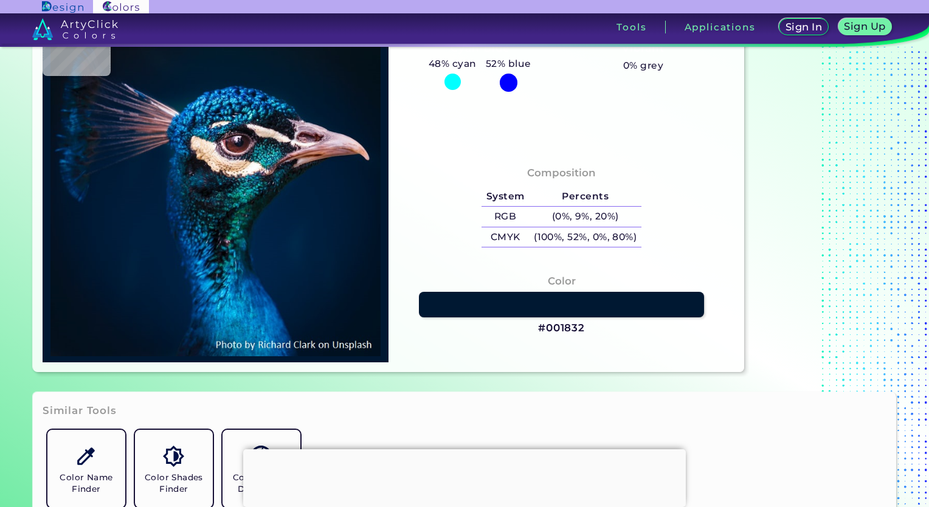
scroll to position [243, 0]
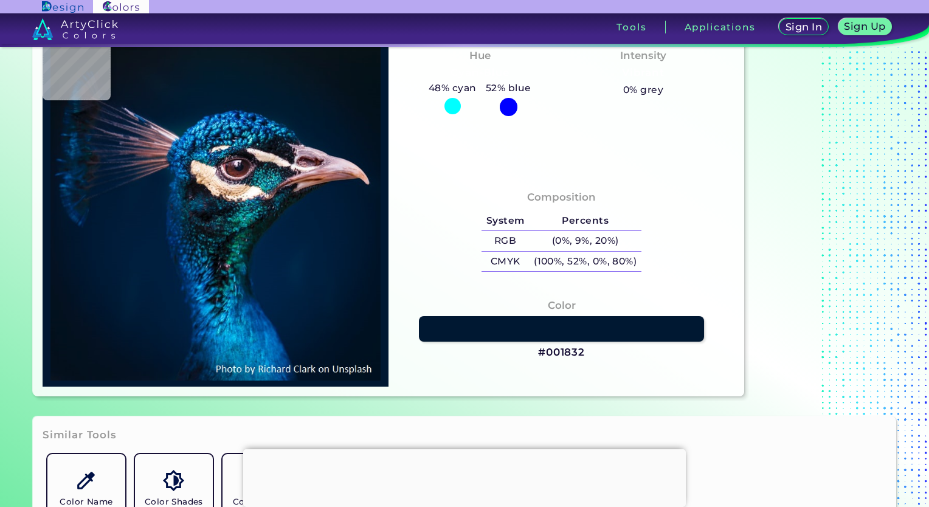
type input "#001123"
type input "#001121"
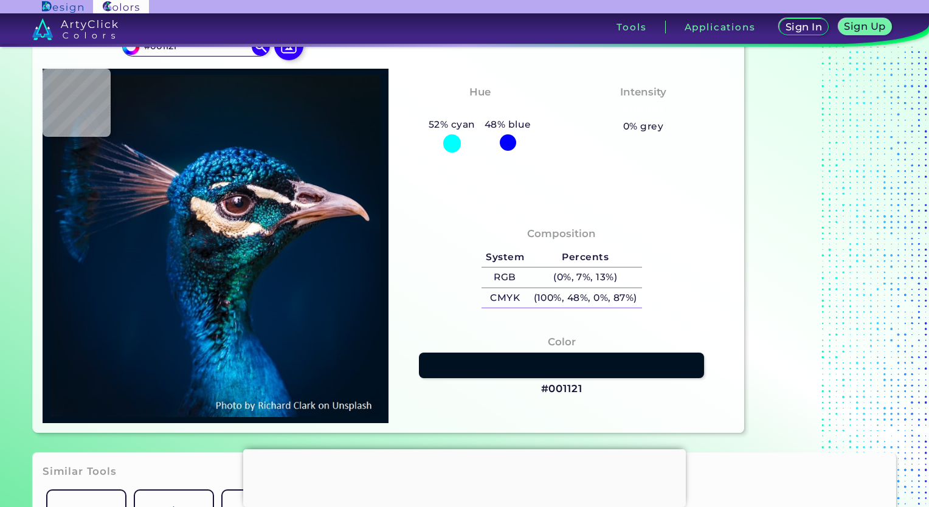
scroll to position [0, 0]
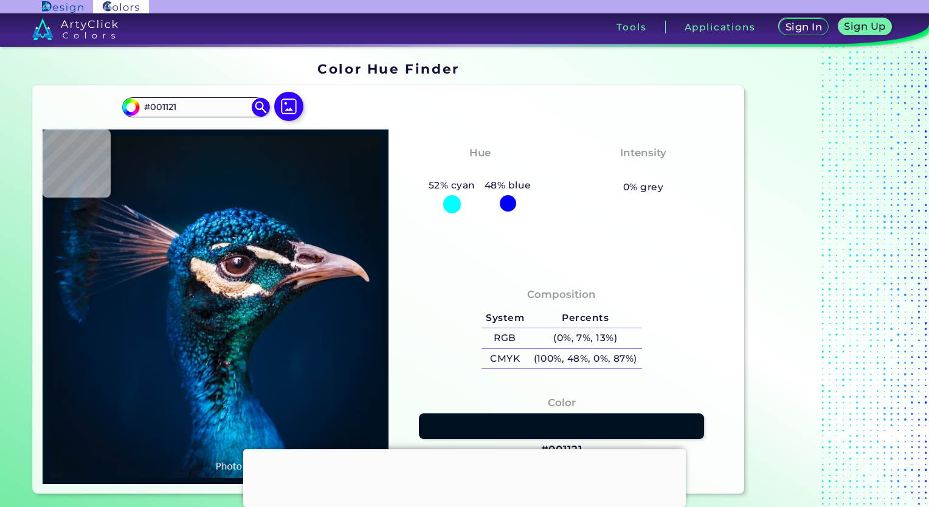
type input "#011120"
type input "#021221"
type input "#021222"
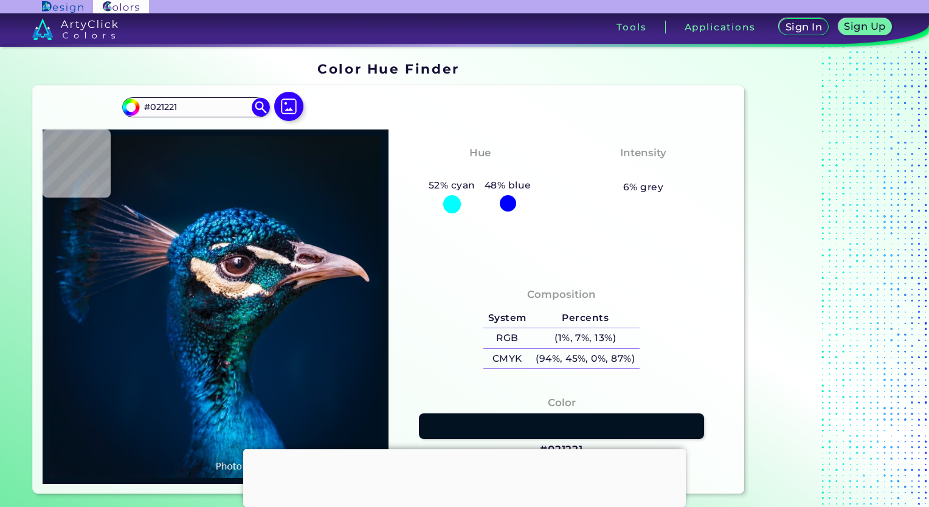
type input "#021222"
type input "#021221"
type input "#031323"
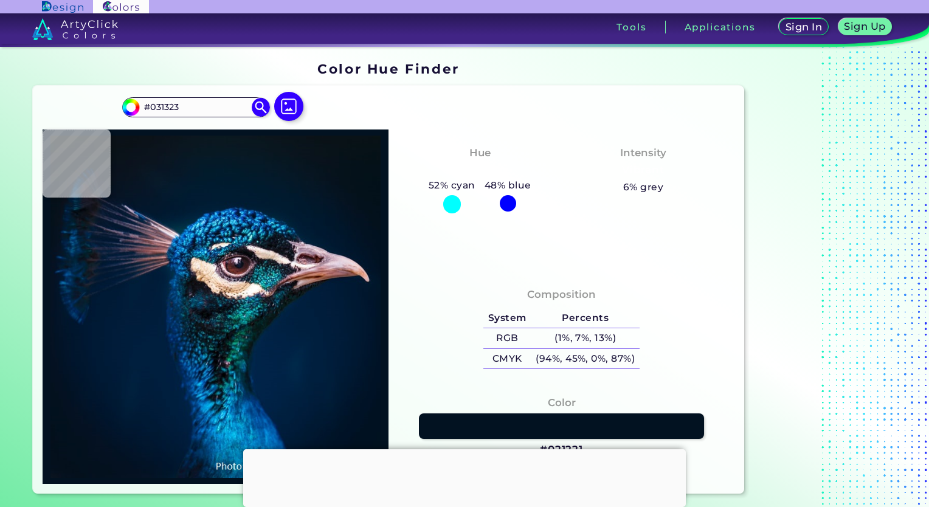
type input "#031424"
type input "#041525"
type input "#031525"
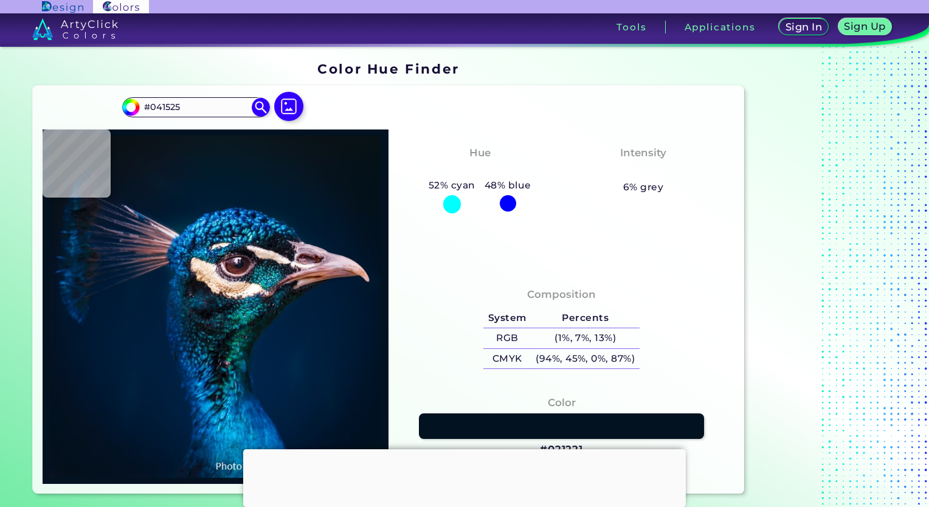
type input "#031525"
type input "#051725"
type input "#061623"
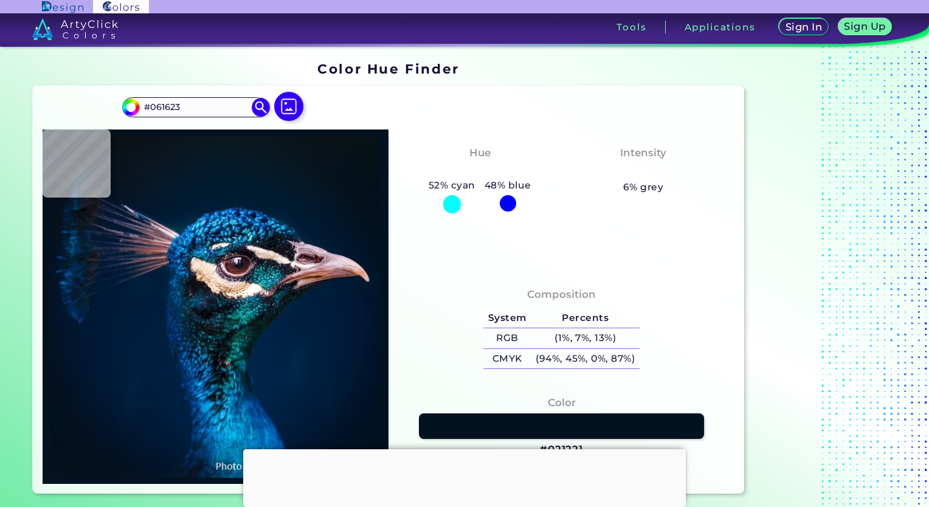
type input "#071521"
type input "#06141d"
type input "#06141D"
type input "#0a141d"
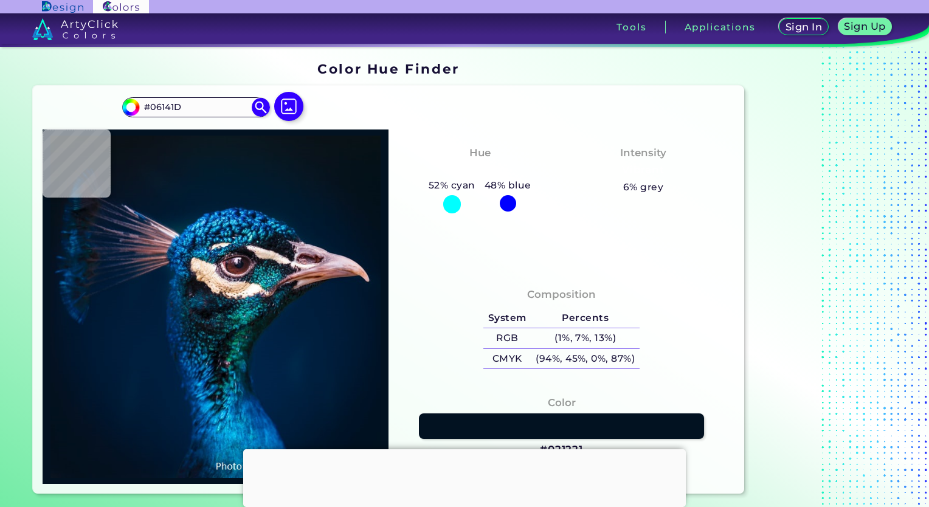
type input "#0A141D"
type input "#09141a"
type input "#09141A"
click at [260, 108] on img at bounding box center [260, 107] width 21 height 21
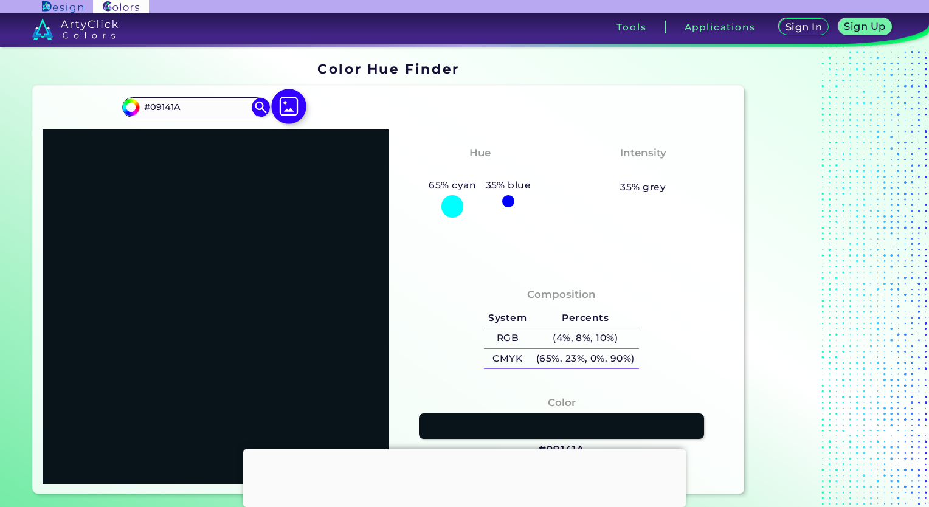
click at [282, 106] on img at bounding box center [289, 106] width 35 height 35
click at [0, 0] on input "file" at bounding box center [0, 0] width 0 height 0
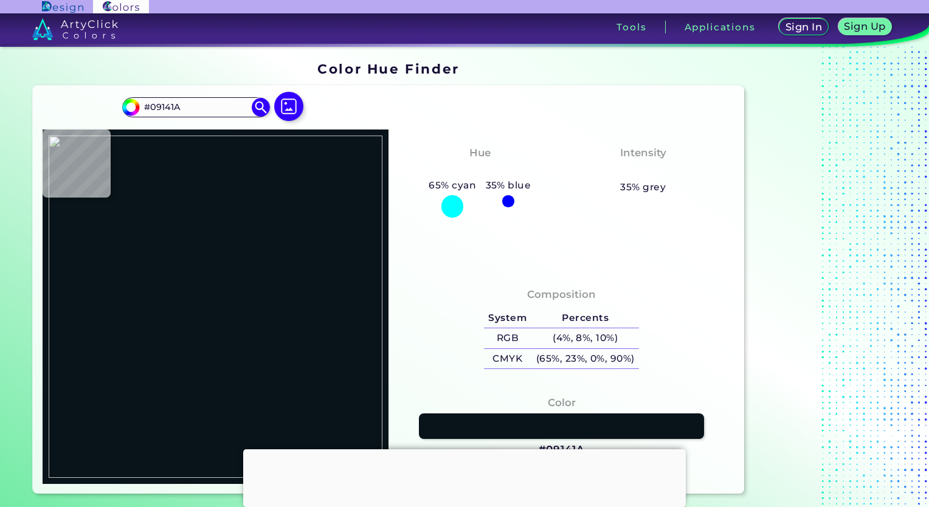
type input "#878ba8"
type input "#878BA8"
type input "#66668c"
type input "#66668C"
type input "#2b2b51"
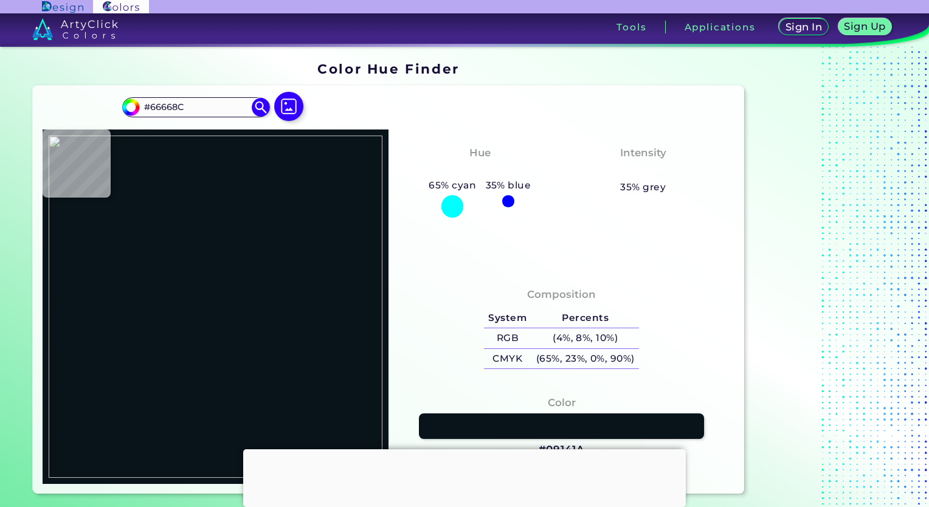
type input "#2B2B51"
type input "#1d1d44"
type input "#1D1D44"
type input "#1a1941"
type input "#1A1941"
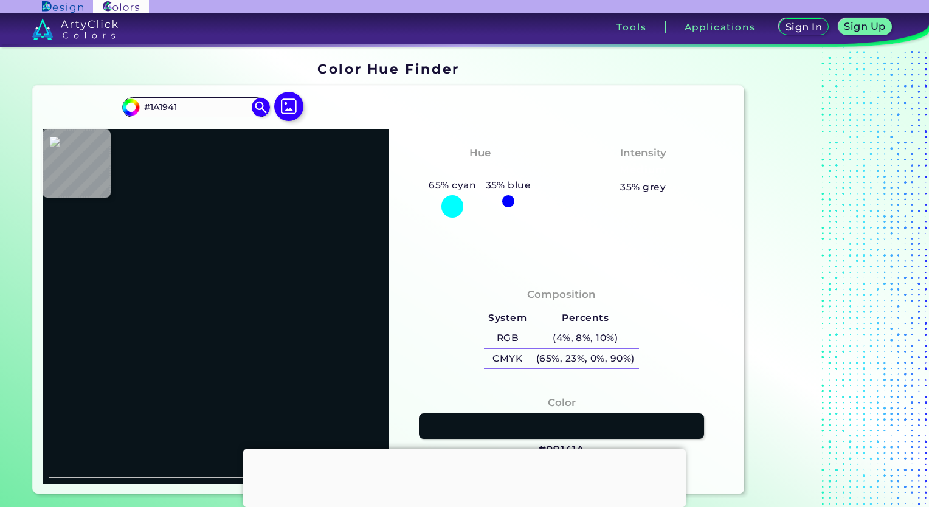
type input "#06052d"
type input "#06052D"
type input "#212048"
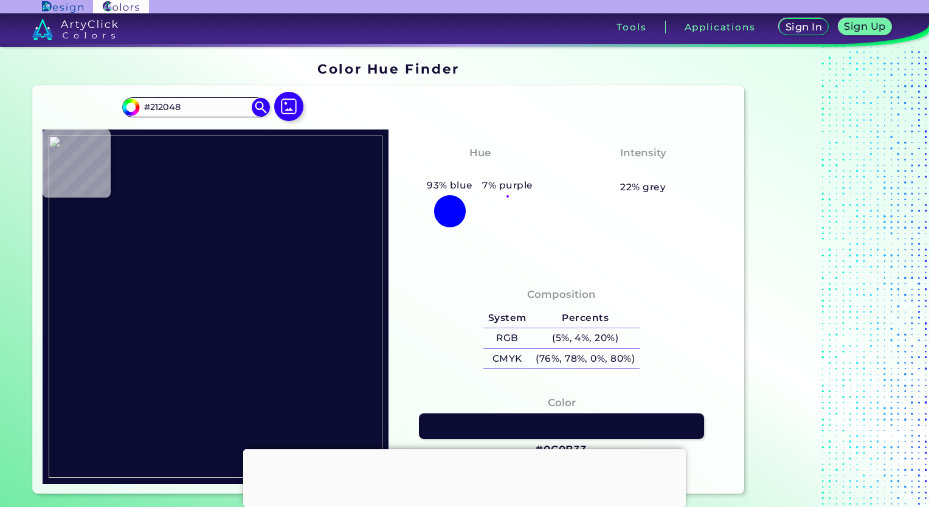
type input "#0c0b33"
type input "#0C0B33"
type input "#494872"
type input "#504f79"
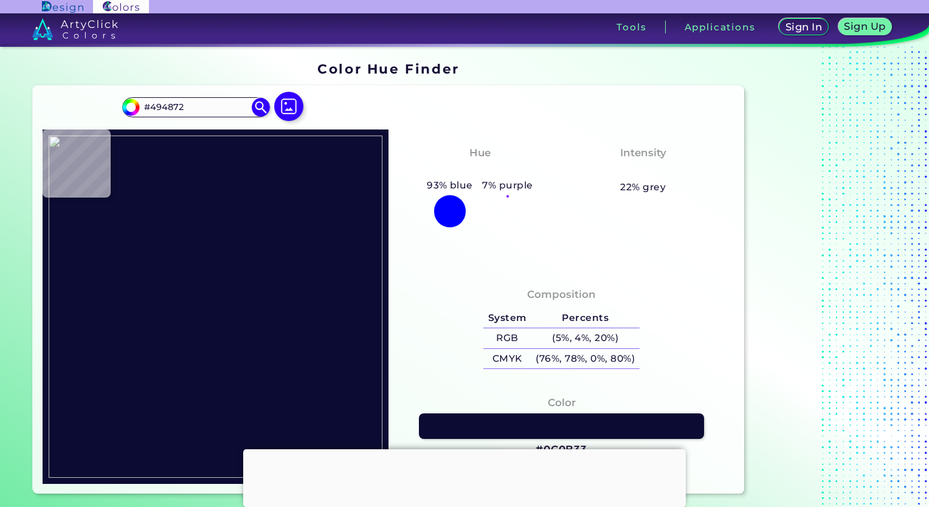
type input "#504F79"
type input "#54537f"
type input "#54537F"
type input "#0a0935"
type input "#0A0935"
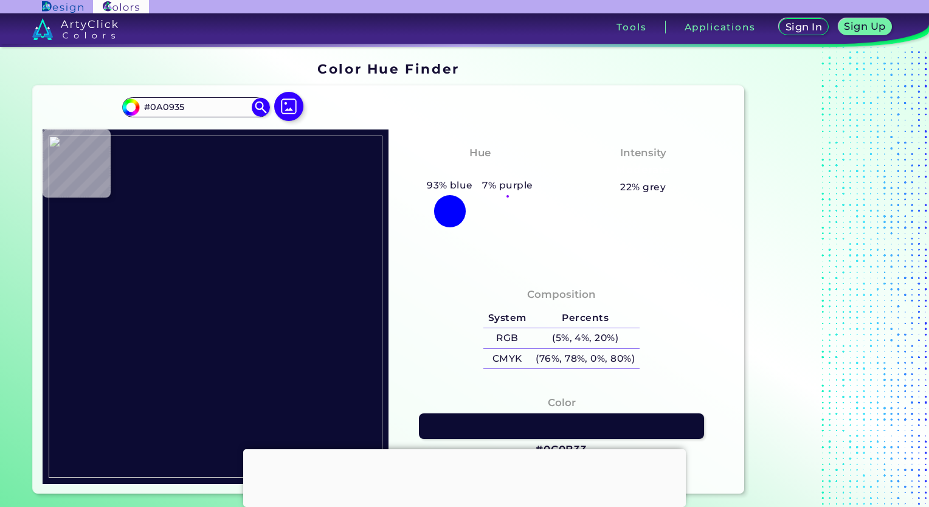
type input "#555480"
type input "#686793"
type input "#565581"
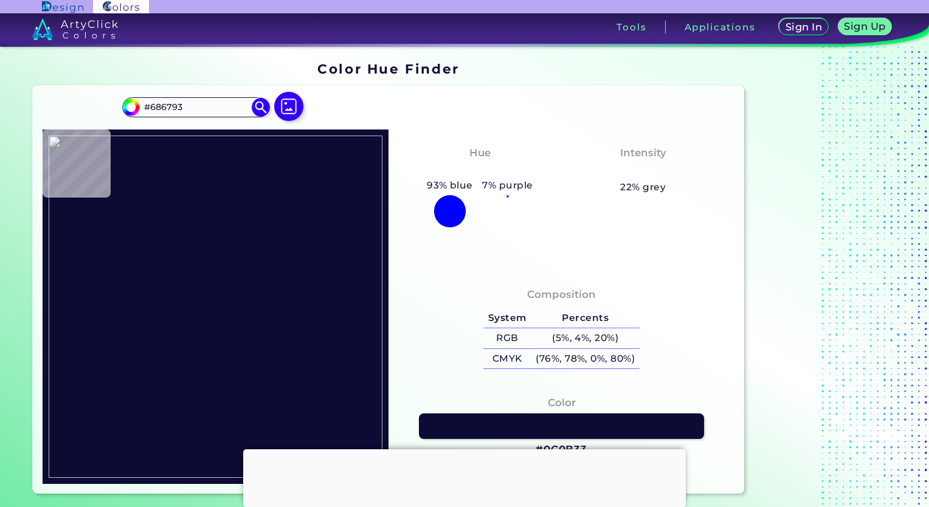
type input "#565581"
type input "#4d4c78"
type input "#4D4C78"
type input "#363561"
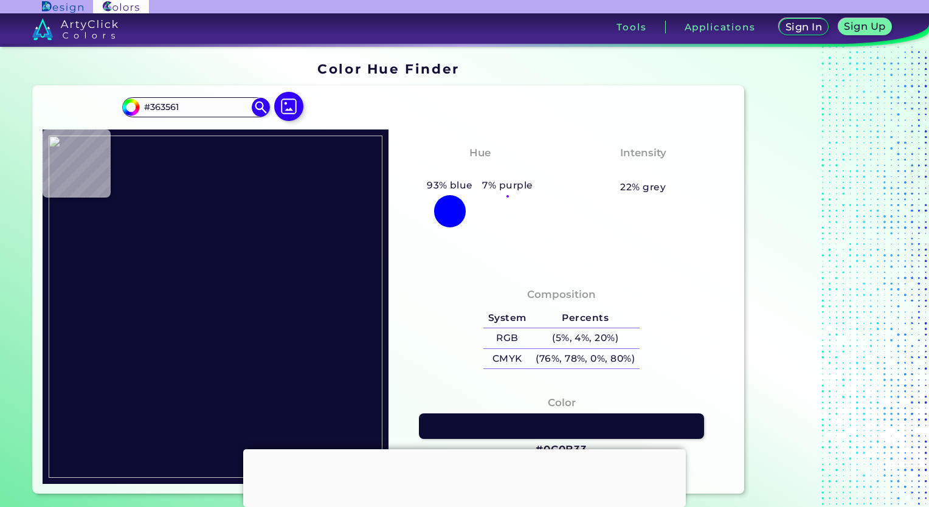
type input "#1d1c48"
type input "#1D1C48"
type input "#474672"
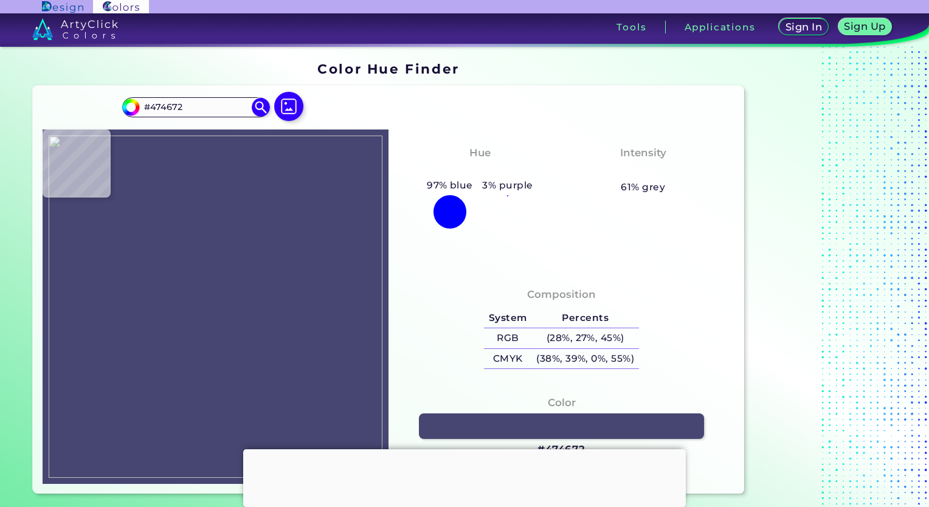
type input "#565581"
type input "#575682"
type input "#3a3964"
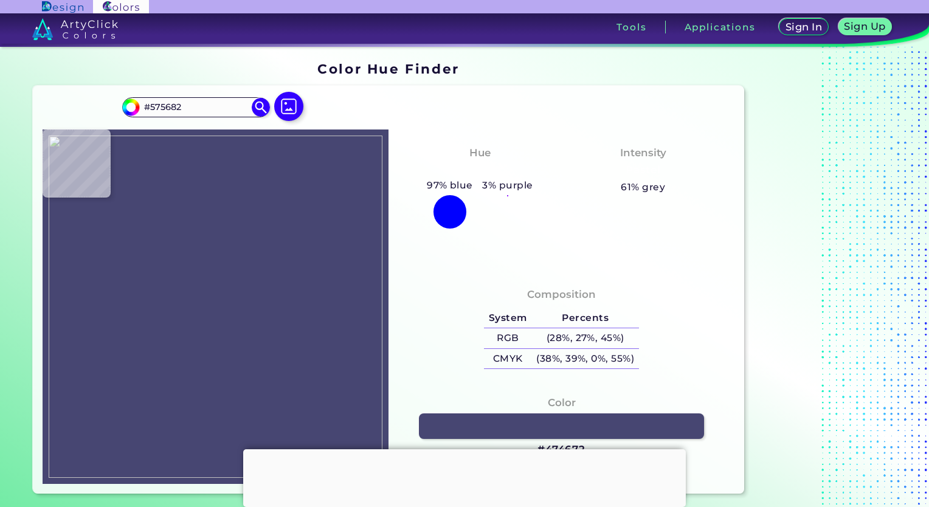
type input "#3A3964"
type input "#1a1943"
type input "#1A1943"
type input "#24234d"
type input "#24234D"
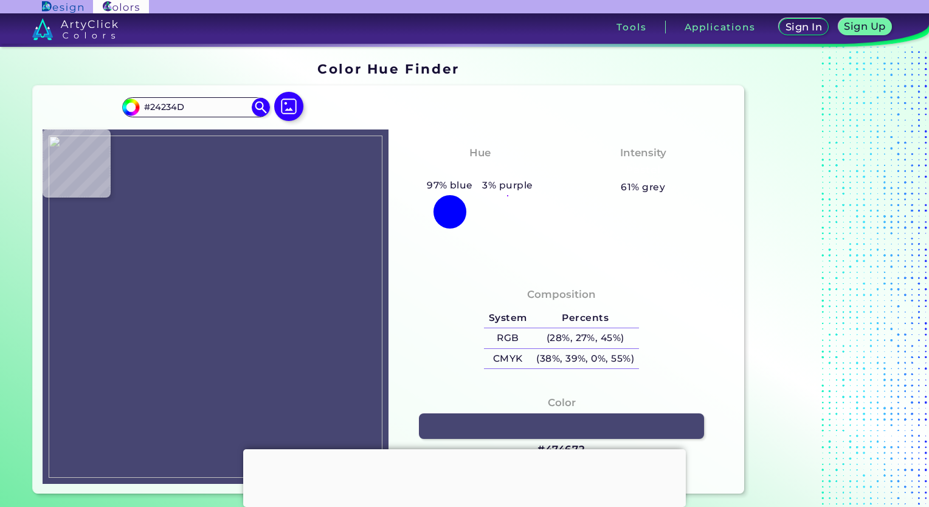
type input "#14133c"
type input "#14133C"
type input "#26254d"
type input "#26254D"
type input "#727199"
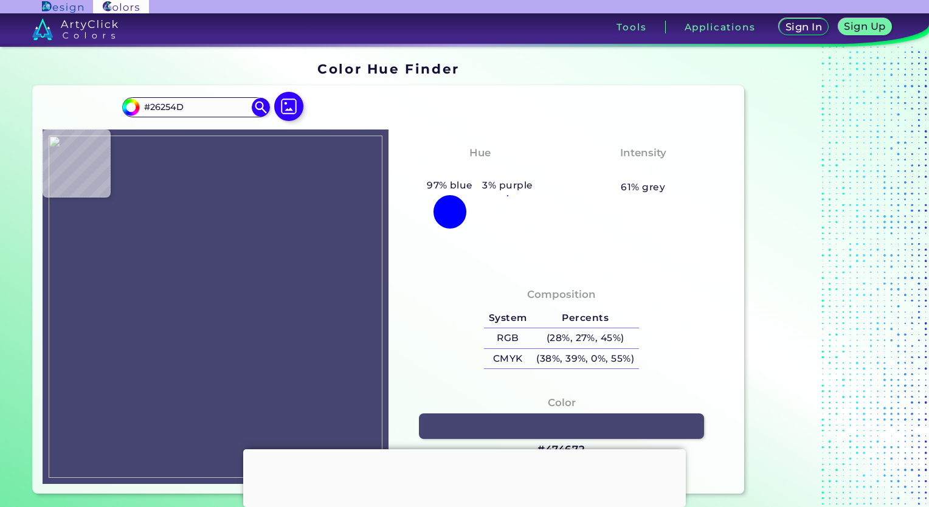
type input "#727199"
type input "#65648c"
type input "#65648C"
type input "#5d5c84"
type input "#5D5C84"
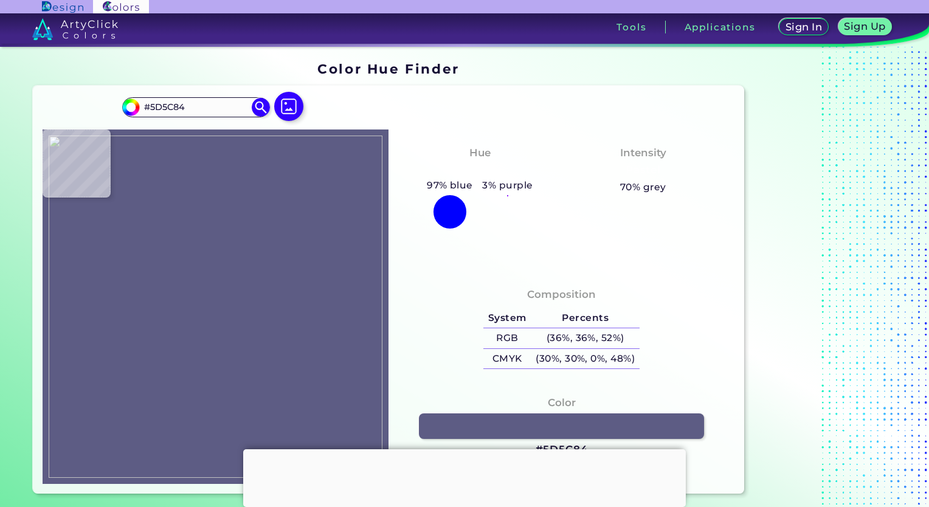
type input "#55547c"
type input "#55547C"
type input "#48476f"
type input "#48476F"
type input "#393860"
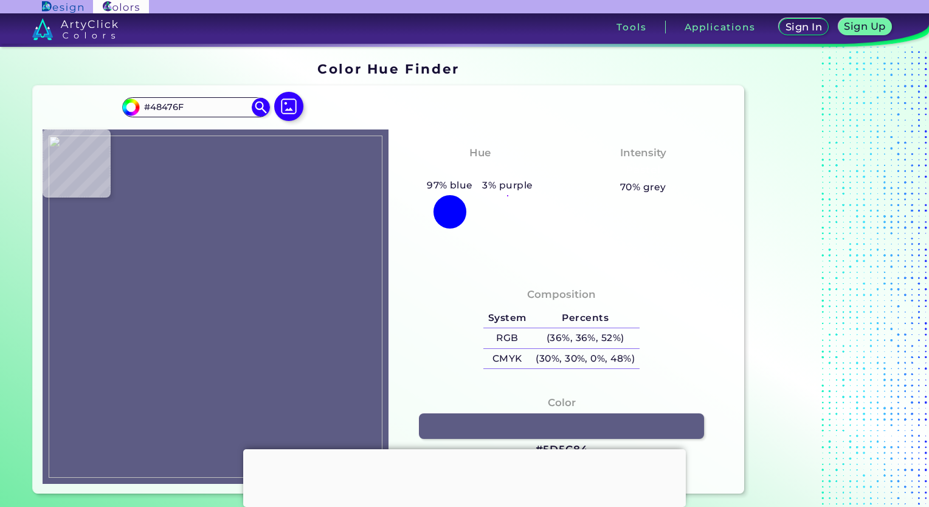
type input "#393860"
type input "#48476f"
type input "#48476F"
type input "#53527a"
type input "#53527A"
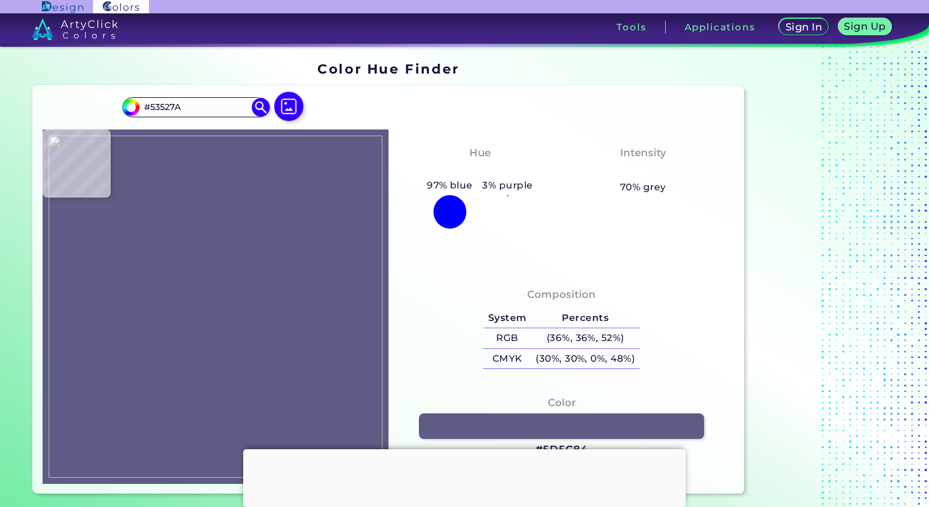
type input "#5f5e86"
type input "#5F5E86"
type input "#67668e"
type input "#67668E"
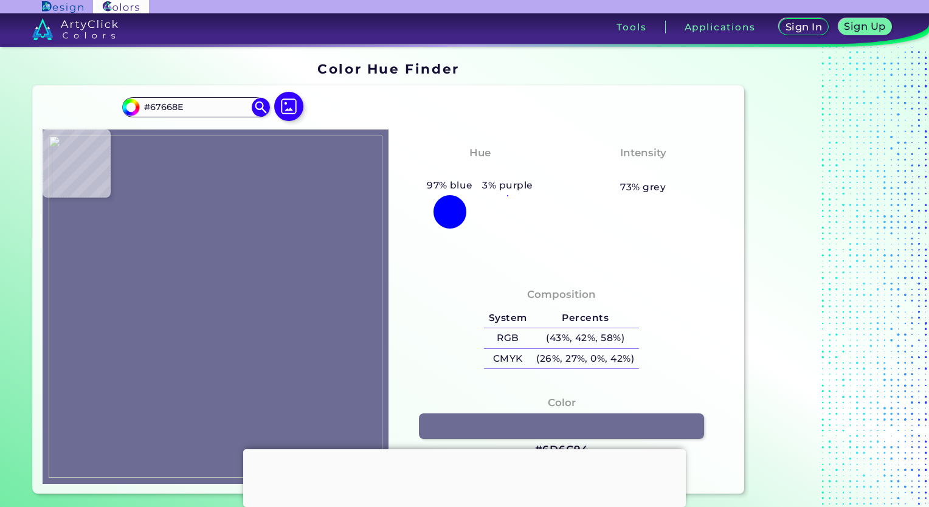
type input "#6d6c94"
type input "#6D6C94"
type input "#6e6d95"
type input "#6E6D95"
type input "#605f87"
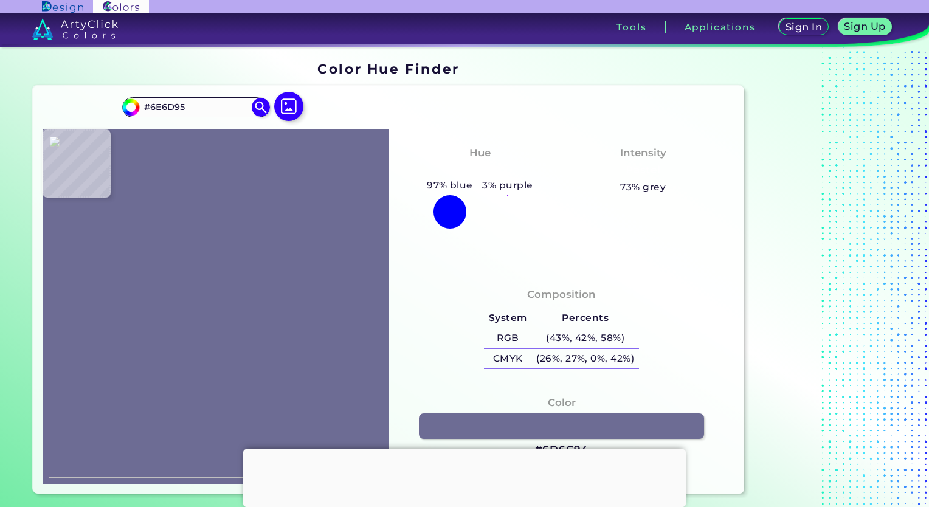
type input "#605F87"
type input "#56557d"
type input "#56557D"
type input "#44436b"
type input "#44436B"
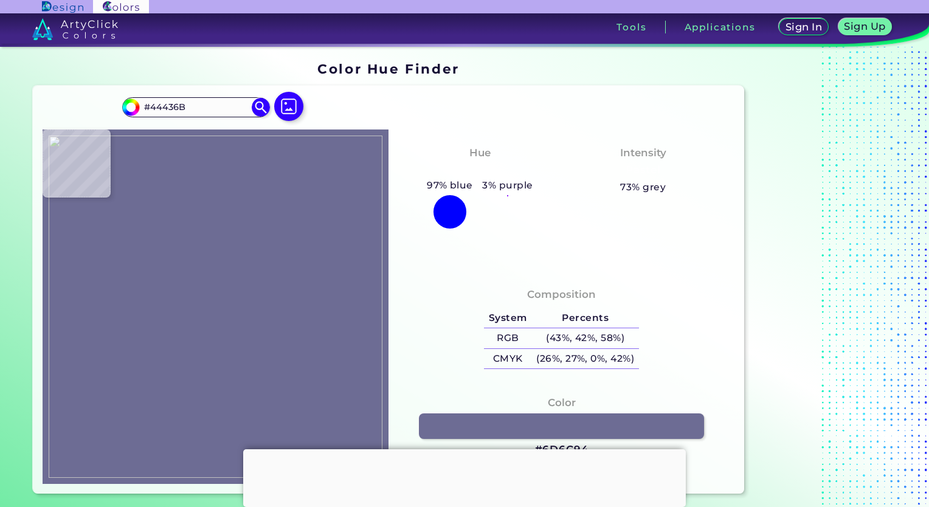
type input "#3a3a61"
type input "#3A3A61"
type input "#43426a"
type input "#43426A"
type input "#5a5981"
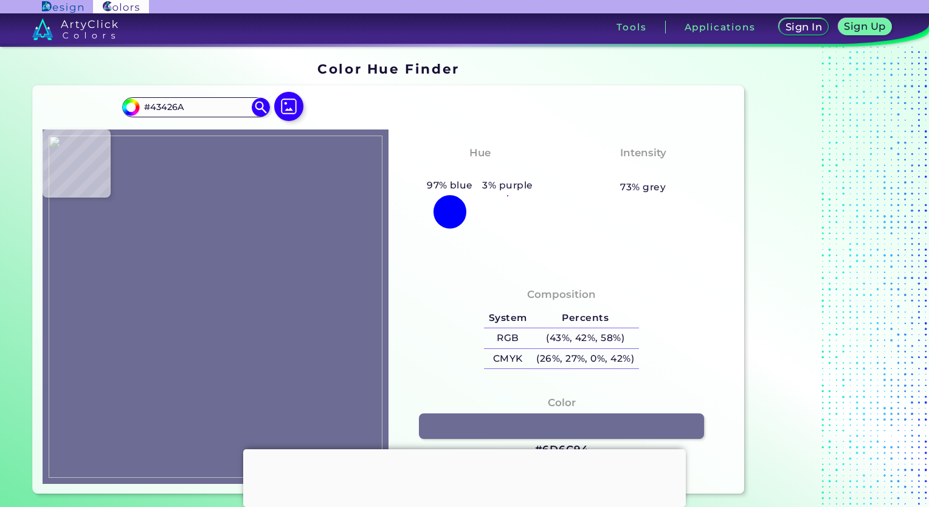
type input "#5A5981"
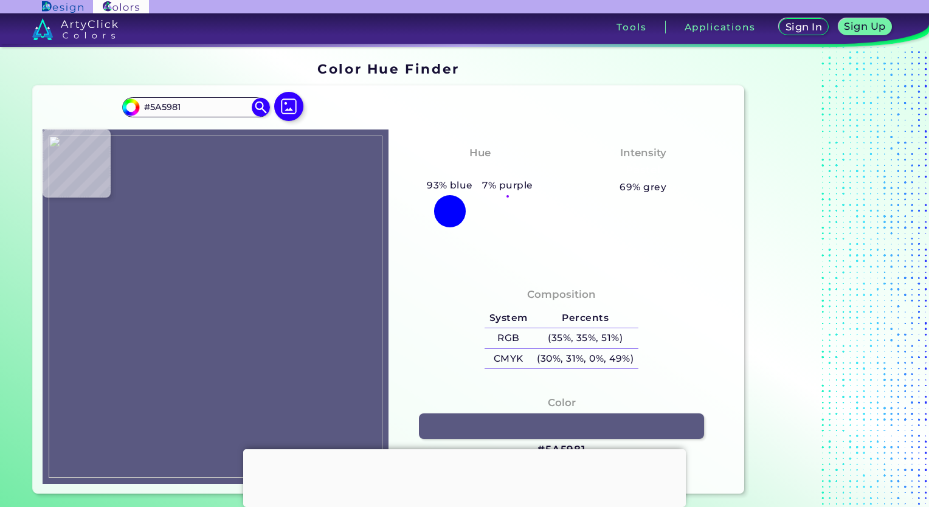
type input "#55547c"
type input "#55547C"
type input "#56557d"
type input "#56557D"
type input "#4c4b73"
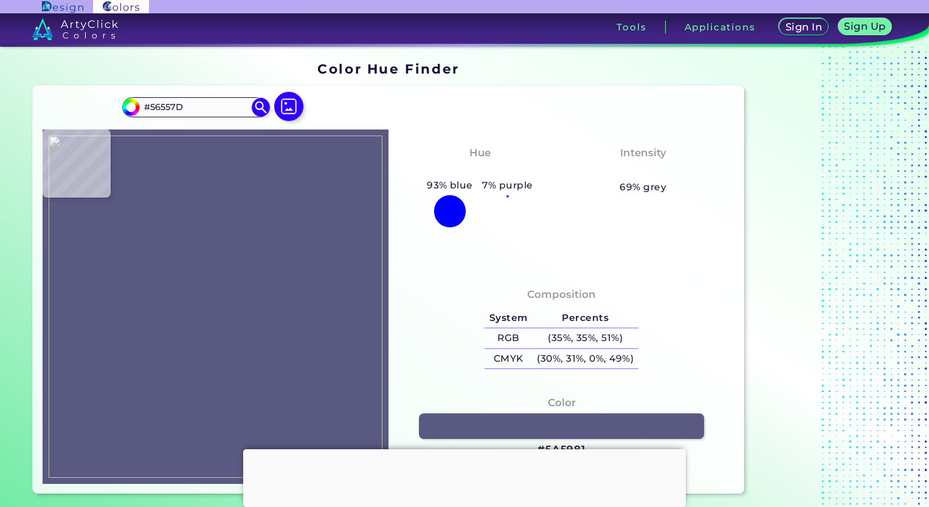
type input "#4C4B73"
type input "#504f77"
type input "#504F77"
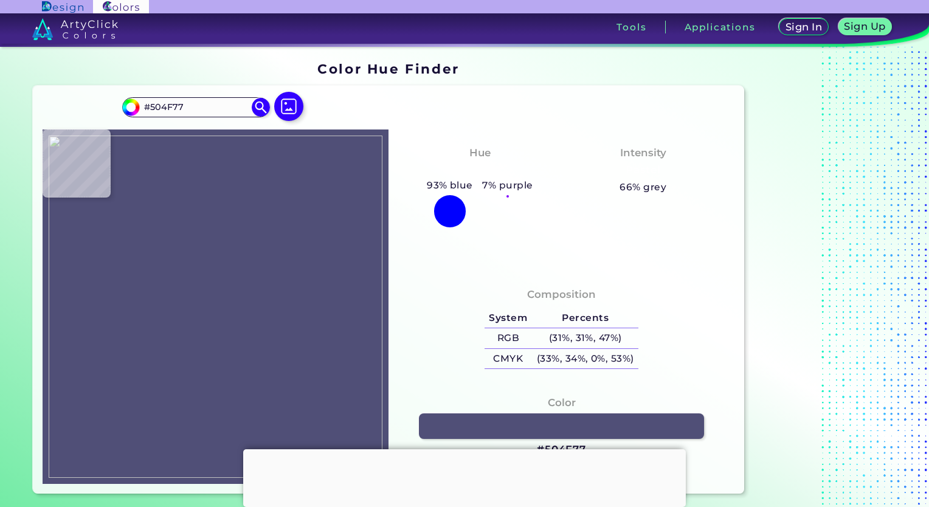
click at [168, 210] on img at bounding box center [216, 307] width 334 height 343
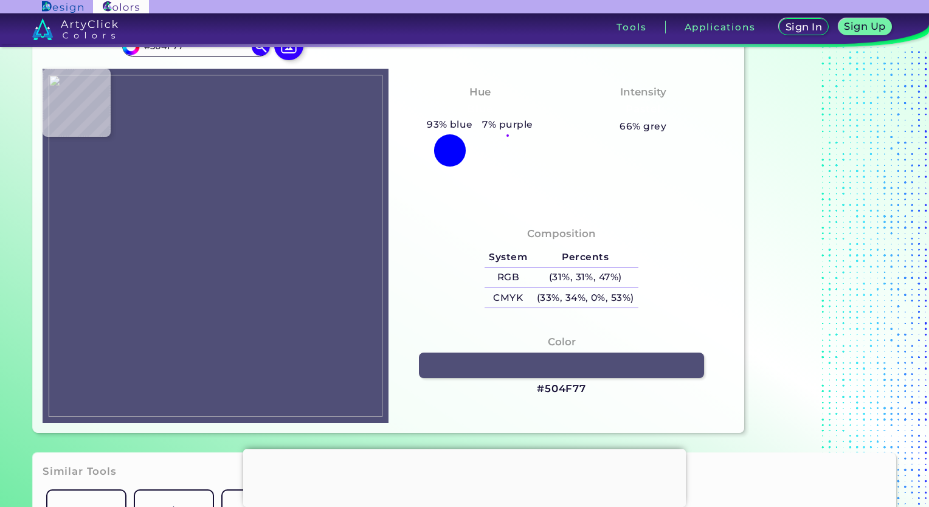
scroll to position [182, 0]
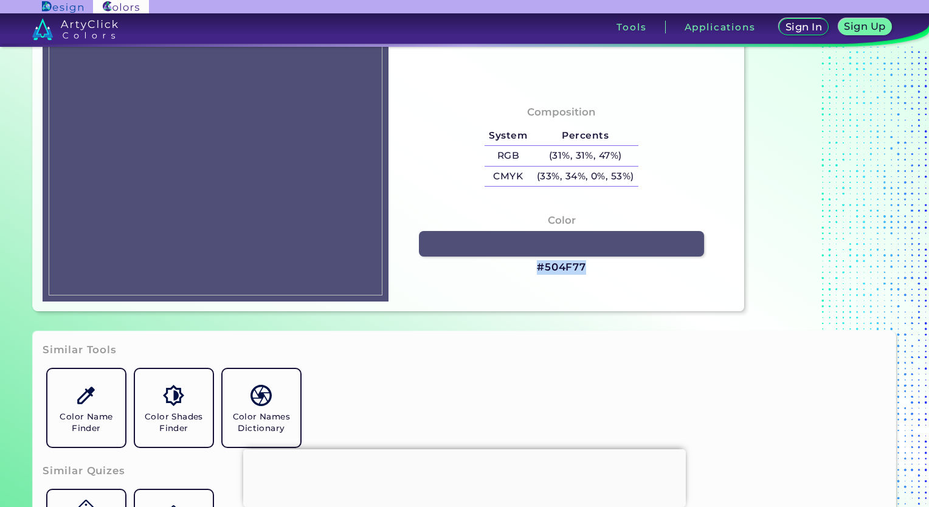
drag, startPoint x: 576, startPoint y: 266, endPoint x: 532, endPoint y: 272, distance: 44.1
click at [532, 272] on div "Color #504F77" at bounding box center [561, 244] width 326 height 75
copy h3 "#504F77"
